Goal: Information Seeking & Learning: Learn about a topic

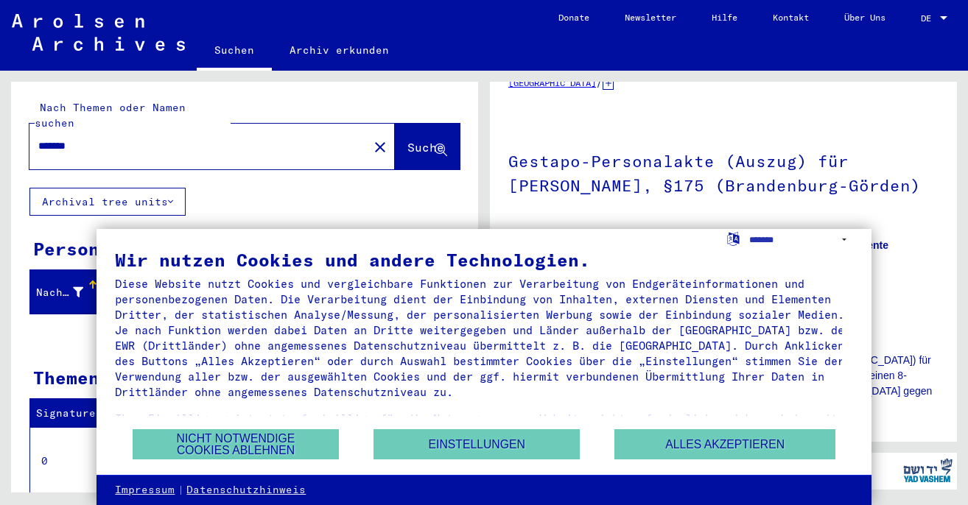
scroll to position [44, 0]
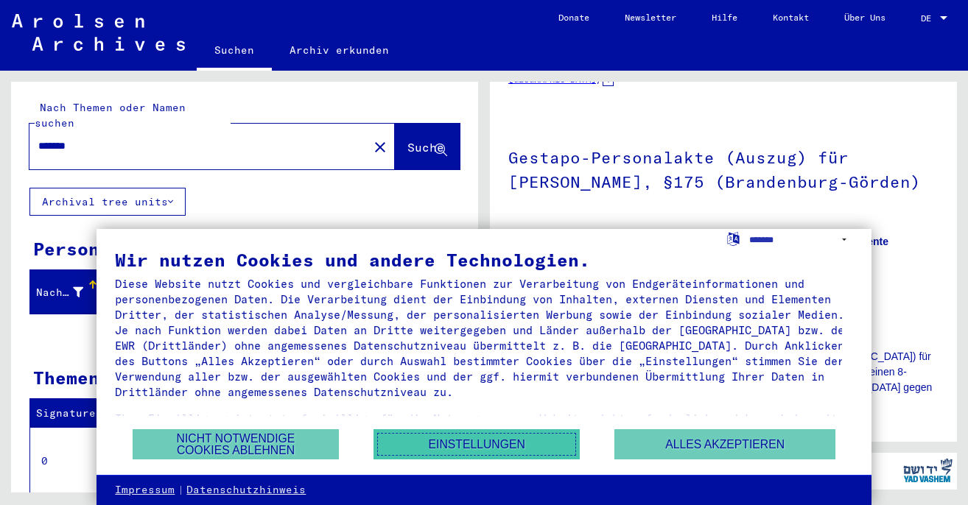
click at [485, 441] on button "Einstellungen" at bounding box center [476, 444] width 206 height 30
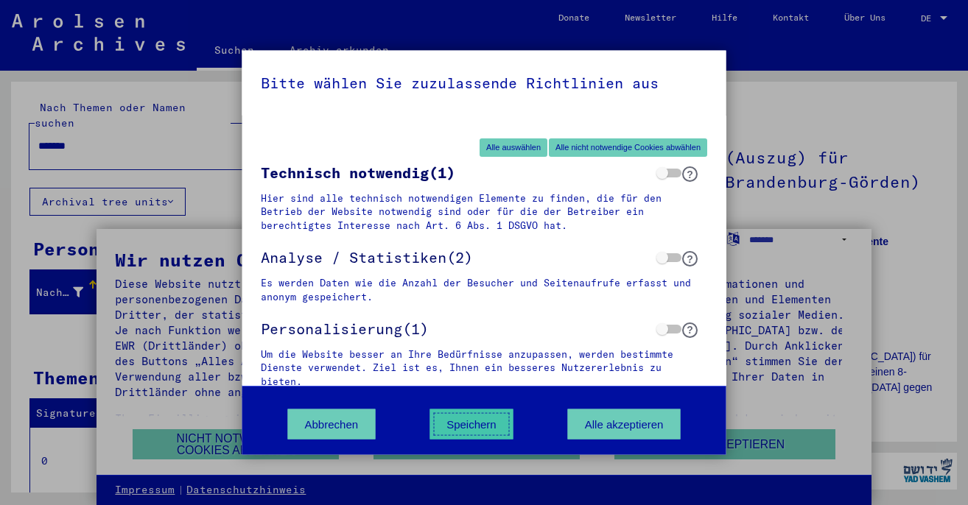
click at [498, 428] on button "Speichern" at bounding box center [471, 424] width 84 height 30
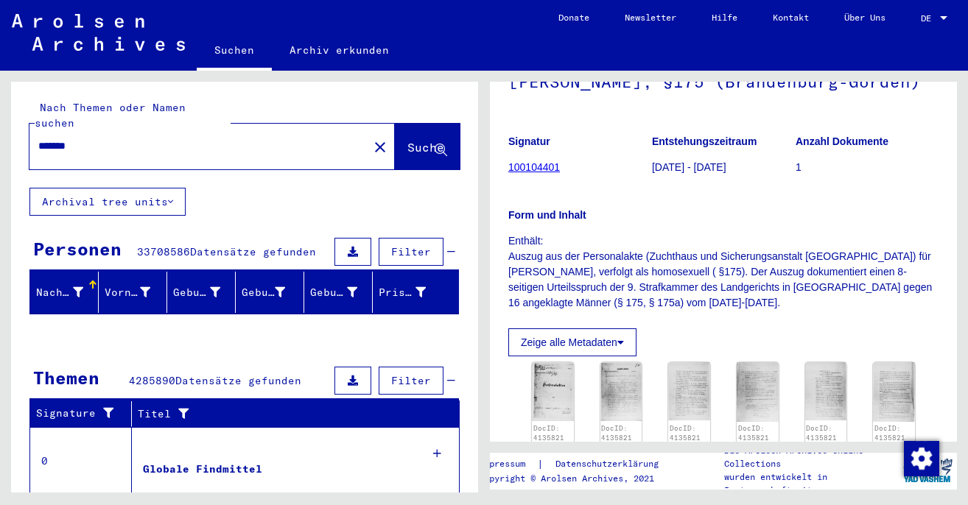
scroll to position [230, 0]
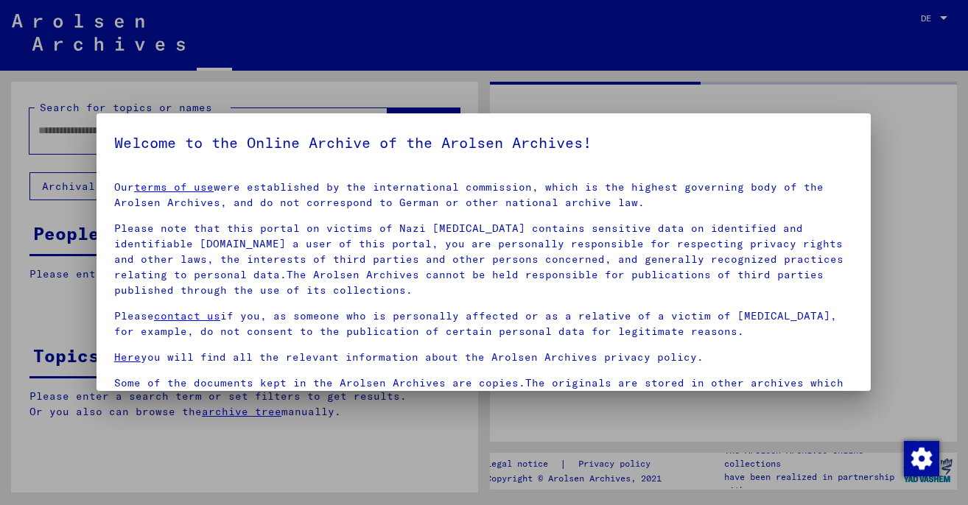
type input "*******"
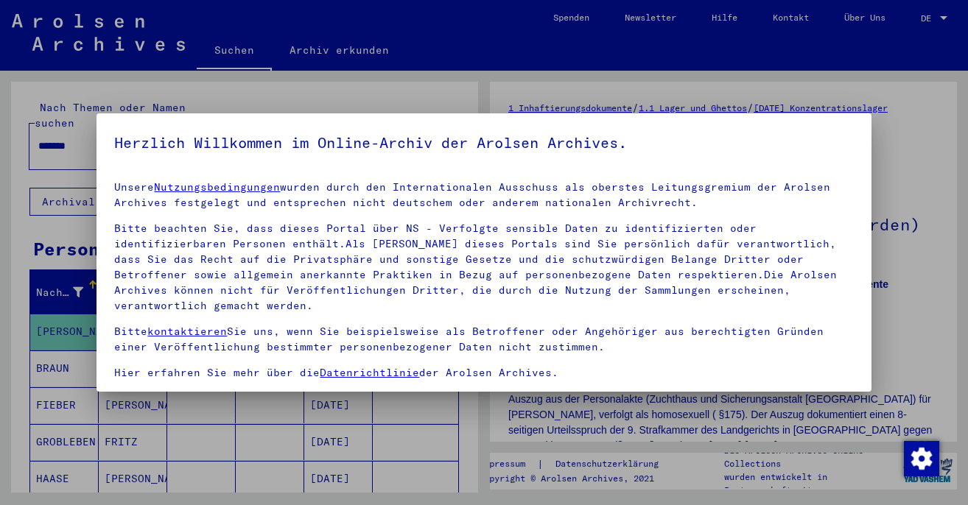
click at [599, 411] on div at bounding box center [484, 252] width 968 height 505
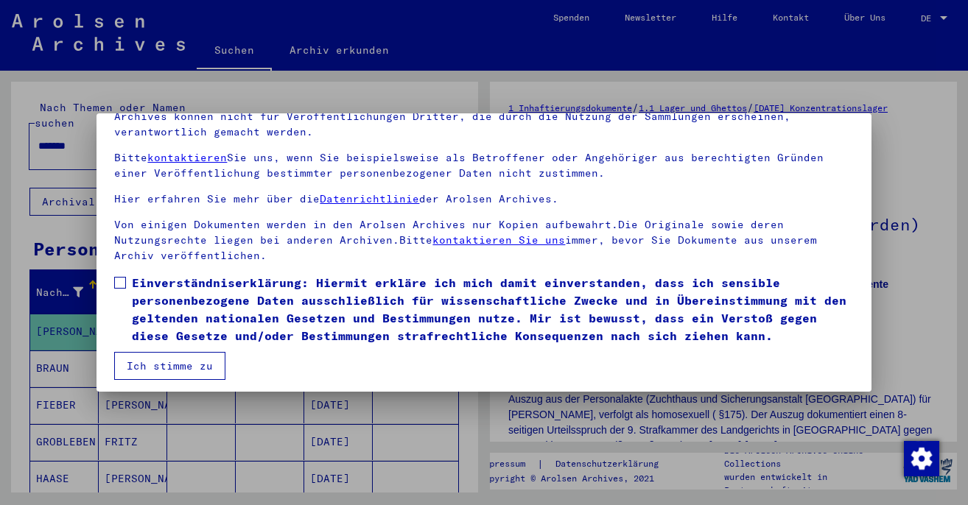
scroll to position [124, 0]
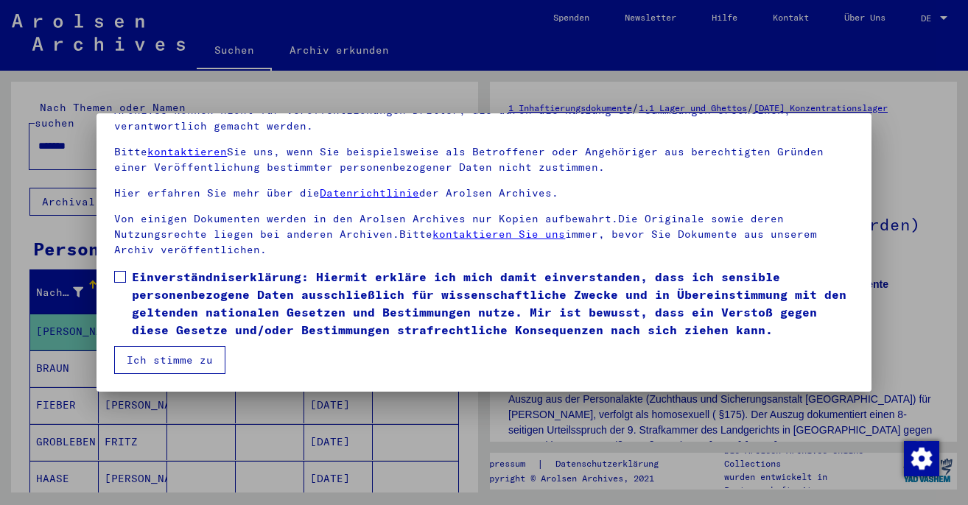
click at [130, 280] on label "Einverständniserklärung: Hiermit erkläre ich mich damit einverstanden, dass ich…" at bounding box center [483, 303] width 739 height 71
click at [149, 367] on button "Ich stimme zu" at bounding box center [169, 360] width 111 height 28
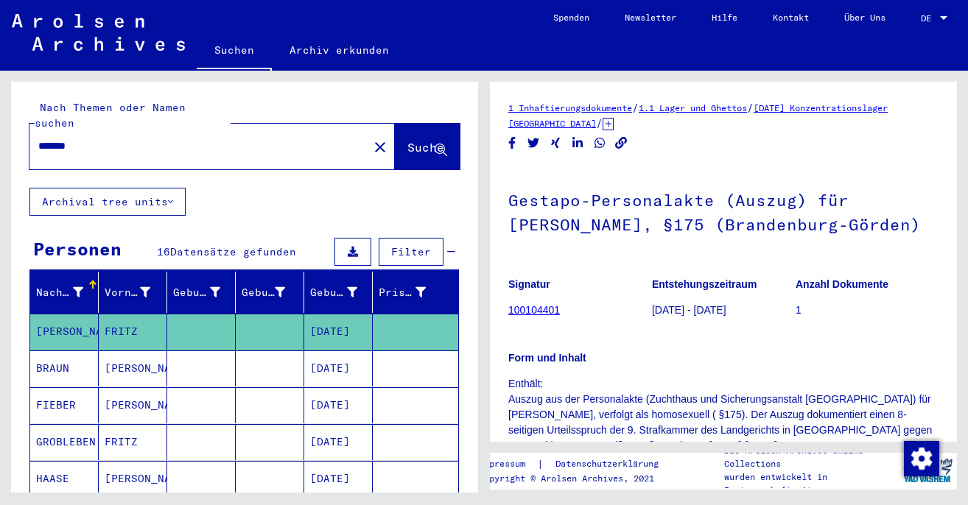
click at [60, 360] on mat-cell "BRAUN" at bounding box center [64, 369] width 68 height 36
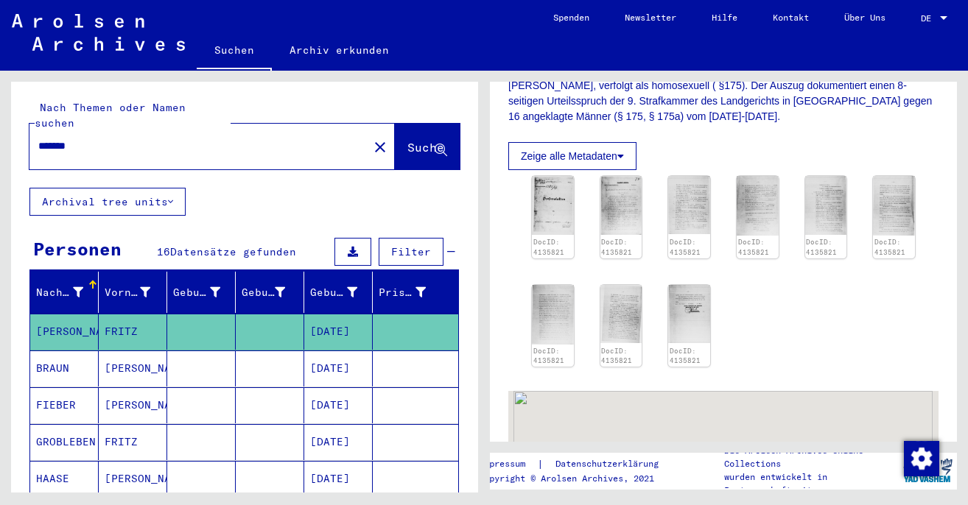
scroll to position [364, 0]
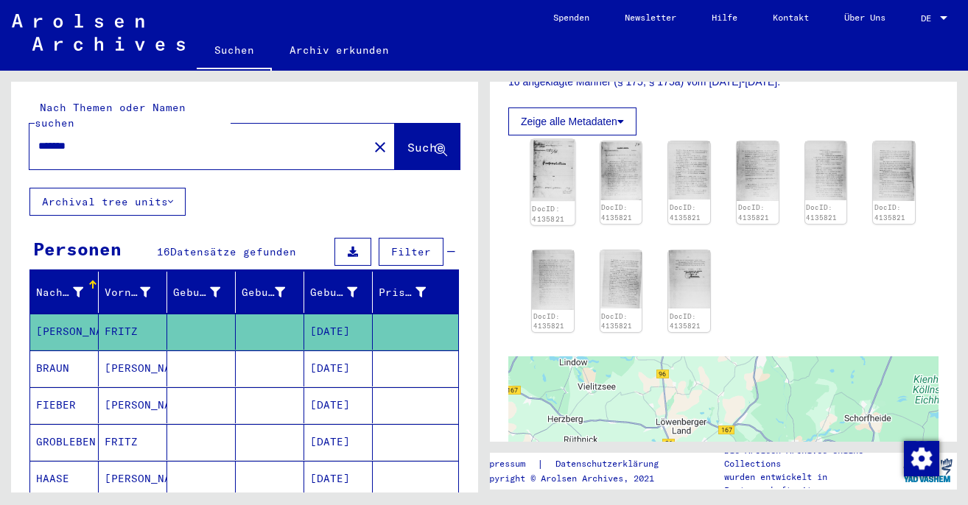
click at [551, 165] on img at bounding box center [553, 170] width 44 height 62
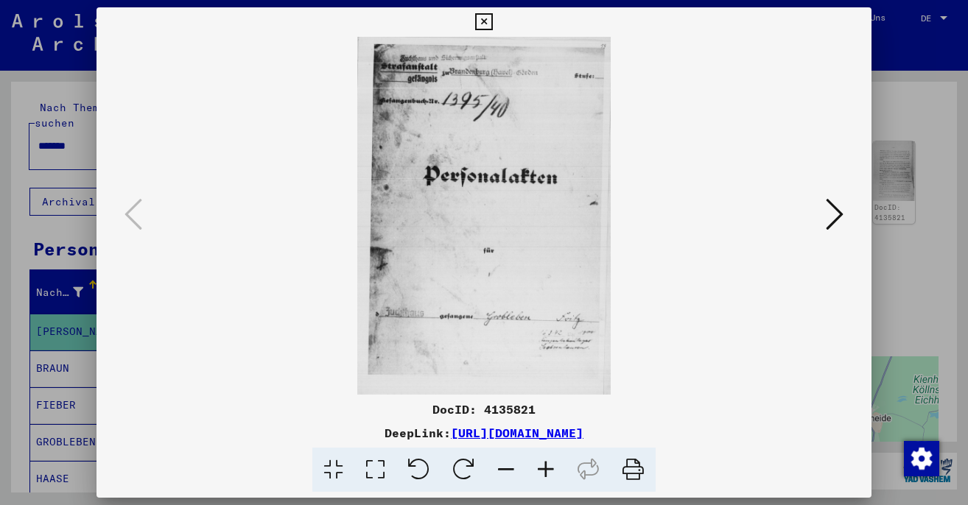
click at [840, 205] on icon at bounding box center [835, 214] width 18 height 35
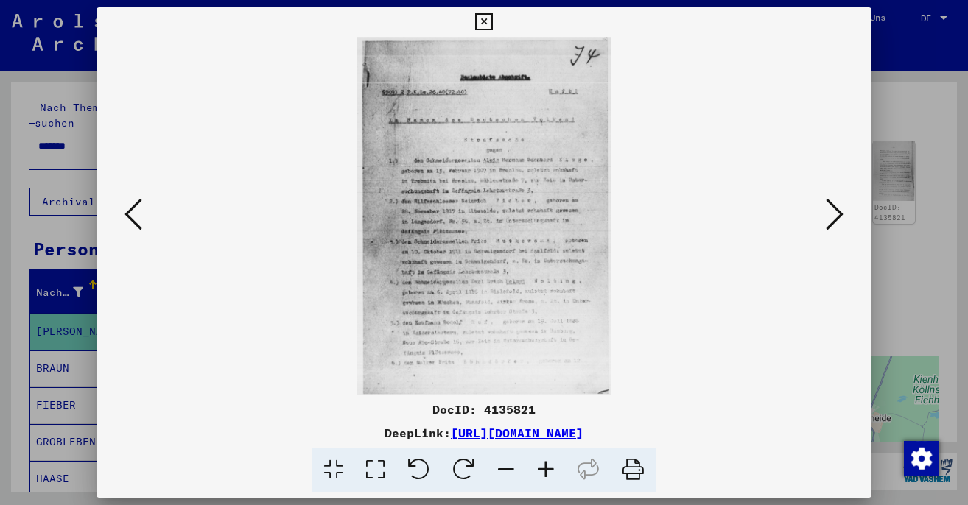
click at [840, 205] on icon at bounding box center [835, 214] width 18 height 35
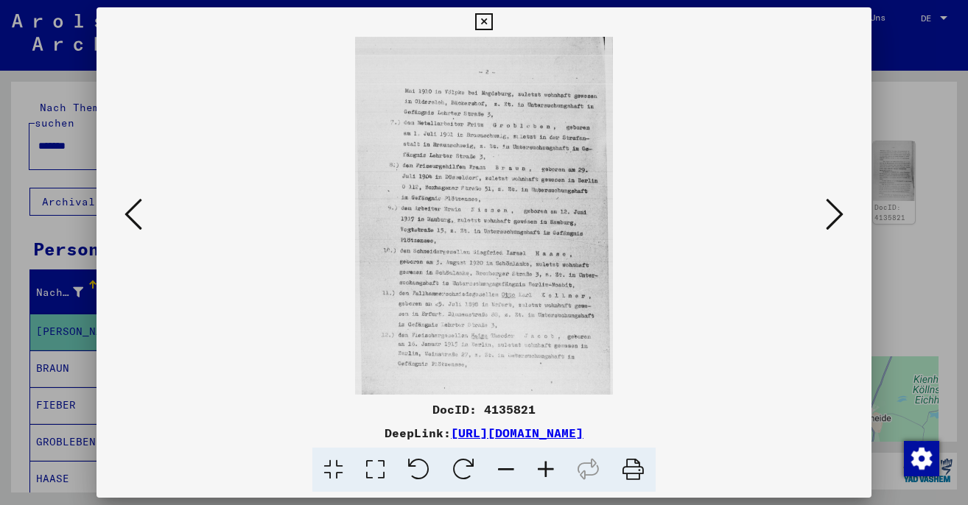
click at [840, 205] on icon at bounding box center [835, 214] width 18 height 35
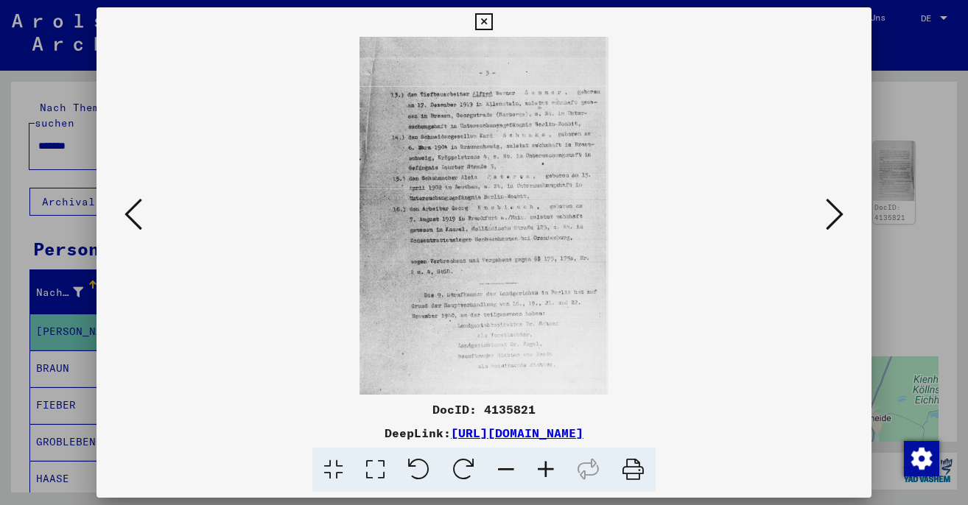
click at [840, 205] on icon at bounding box center [835, 214] width 18 height 35
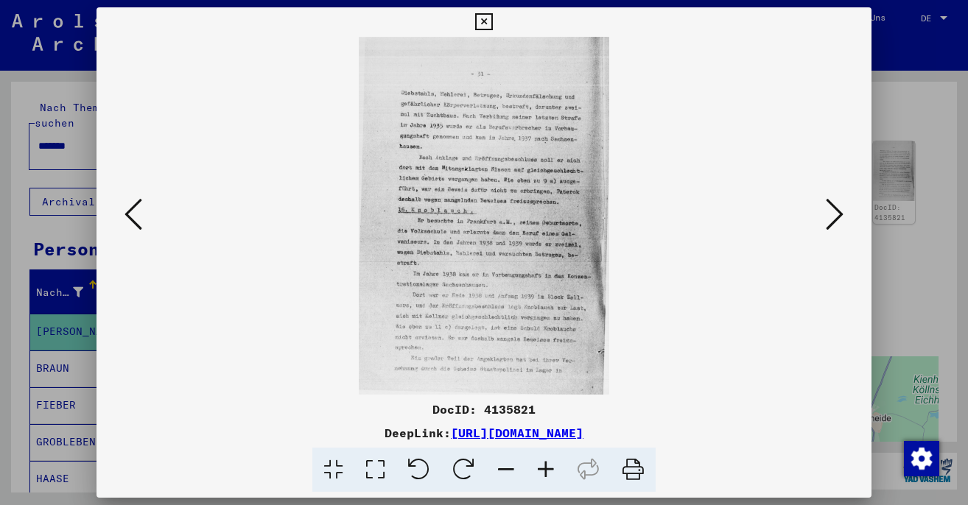
click at [840, 205] on icon at bounding box center [835, 214] width 18 height 35
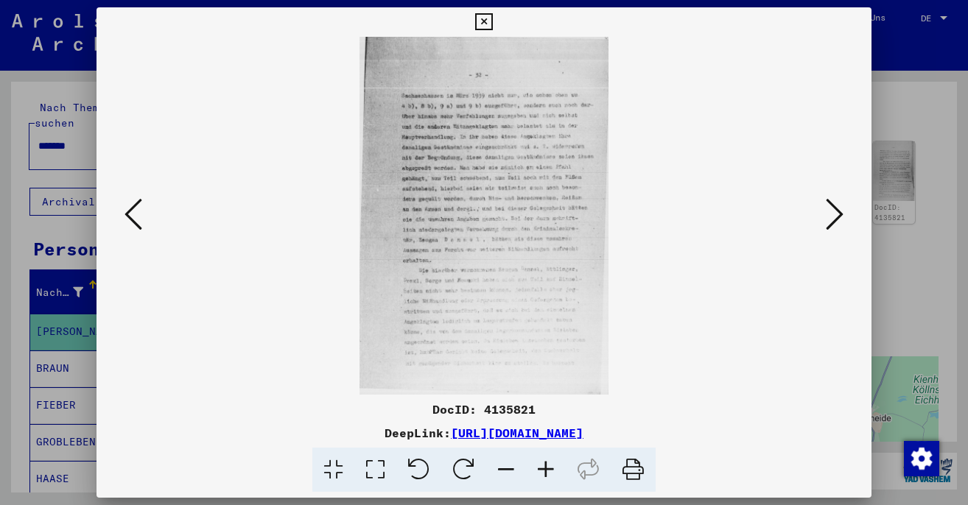
click at [840, 205] on icon at bounding box center [835, 214] width 18 height 35
